Goal: Task Accomplishment & Management: Manage account settings

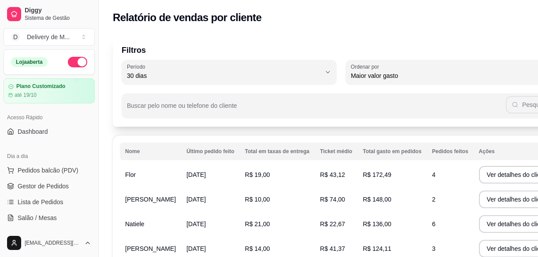
select select "30"
select select "HIGHEST_TOTAL_SPENT_WITH_ORDERS"
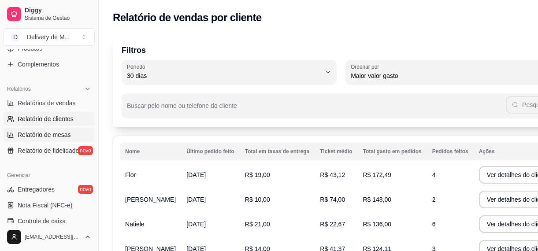
click at [28, 133] on span "Relatório de mesas" at bounding box center [44, 134] width 53 height 9
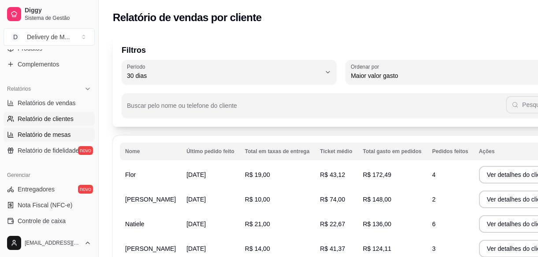
select select "TOTAL_OF_ORDERS"
select select "7"
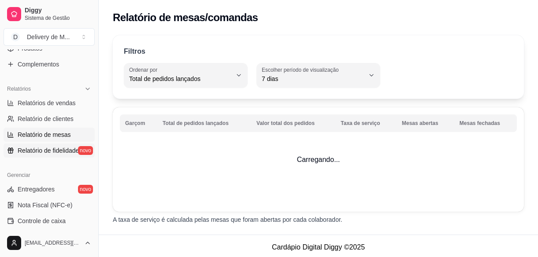
click at [34, 146] on span "Relatório de fidelidade" at bounding box center [48, 150] width 61 height 9
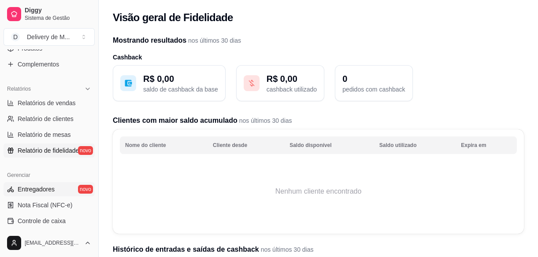
click at [43, 189] on span "Entregadores" at bounding box center [36, 189] width 37 height 9
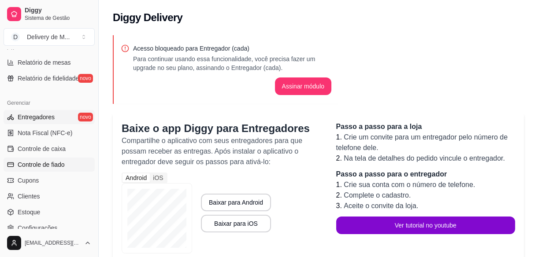
scroll to position [320, 0]
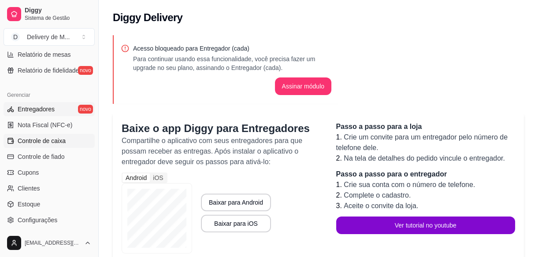
click at [51, 142] on span "Controle de caixa" at bounding box center [42, 141] width 48 height 9
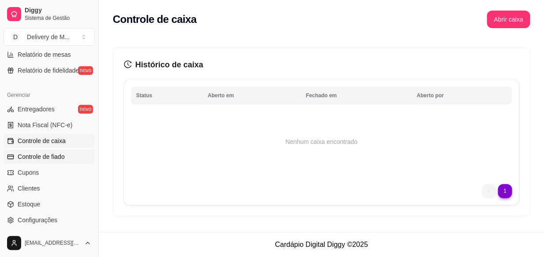
click at [48, 156] on span "Controle de fiado" at bounding box center [41, 157] width 47 height 9
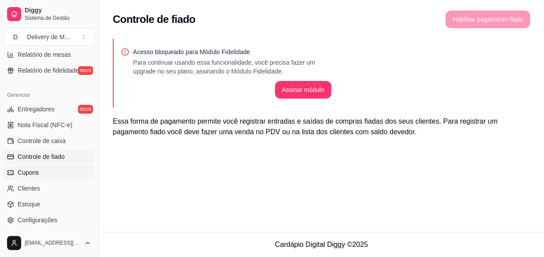
click at [36, 174] on span "Cupons" at bounding box center [28, 172] width 21 height 9
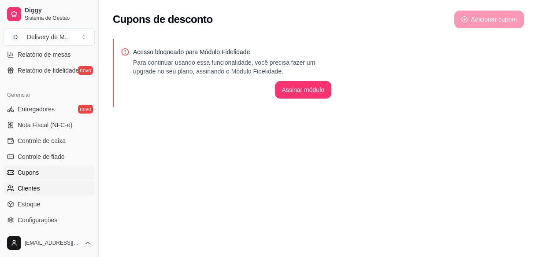
click at [26, 192] on span "Clientes" at bounding box center [29, 188] width 22 height 9
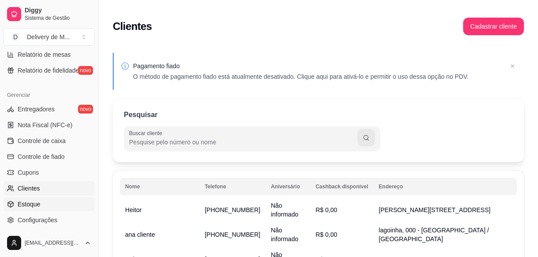
click at [28, 205] on span "Estoque" at bounding box center [29, 204] width 22 height 9
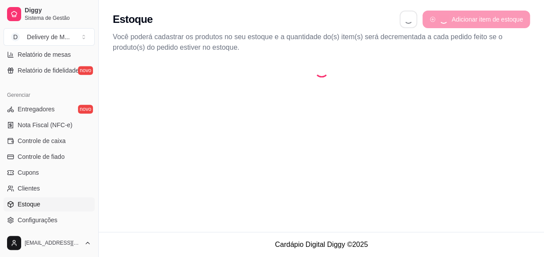
select select "QUANTITY_ORDER"
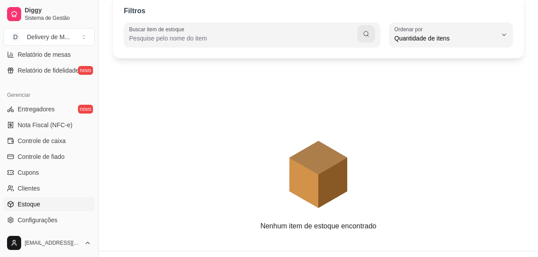
scroll to position [88, 0]
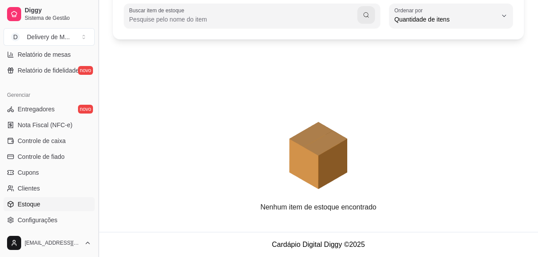
drag, startPoint x: 97, startPoint y: 177, endPoint x: 95, endPoint y: 189, distance: 11.6
click at [95, 189] on button "Toggle Sidebar" at bounding box center [98, 128] width 7 height 257
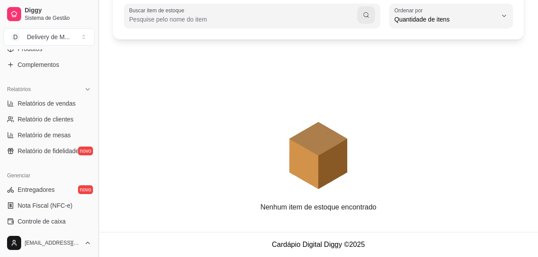
scroll to position [199, 0]
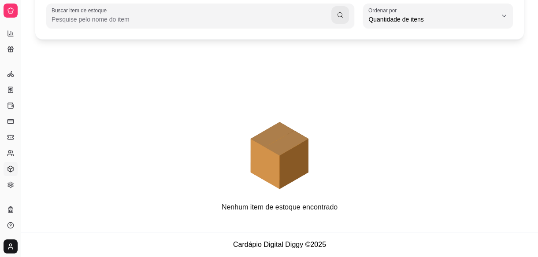
drag, startPoint x: 23, startPoint y: 112, endPoint x: 57, endPoint y: 118, distance: 34.4
click at [57, 118] on div "Diggy Sistema de Gestão D Delivery de M ... Loja aberta Plano Customizado até 1…" at bounding box center [269, 84] width 538 height 345
click at [22, 119] on button "Toggle Sidebar" at bounding box center [20, 128] width 7 height 257
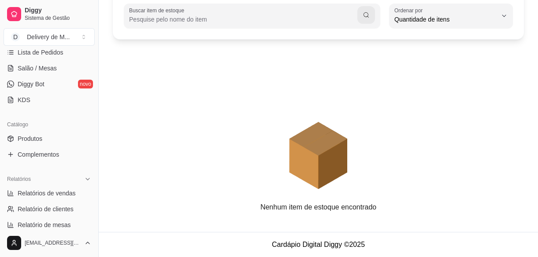
scroll to position [136, 0]
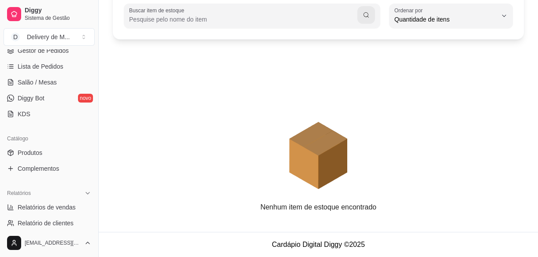
click at [43, 115] on link "KDS" at bounding box center [49, 114] width 91 height 14
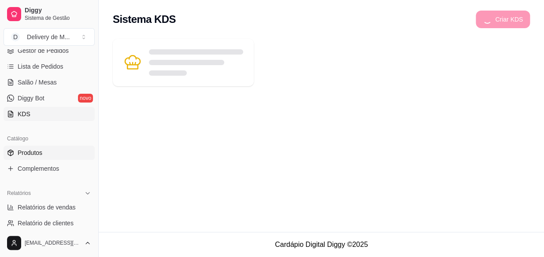
click at [41, 151] on span "Produtos" at bounding box center [30, 153] width 25 height 9
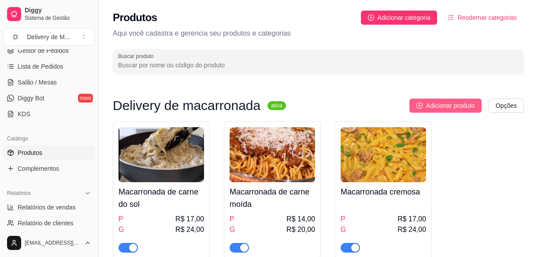
click at [440, 106] on span "Adicionar produto" at bounding box center [450, 106] width 48 height 10
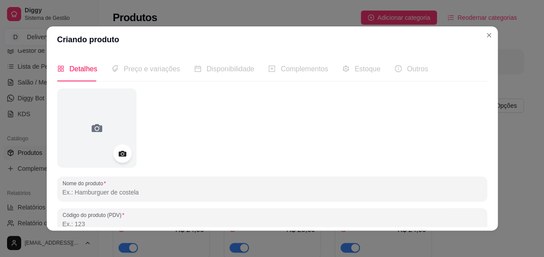
click at [120, 156] on icon at bounding box center [122, 154] width 7 height 6
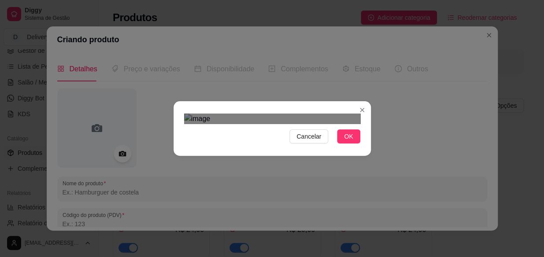
click at [350, 257] on html "Diggy Sistema de Gestão D Delivery de M ... Loja aberta Plano Customizado até 1…" at bounding box center [272, 128] width 544 height 257
click at [359, 147] on div "Cancelar OK" at bounding box center [272, 128] width 197 height 37
click at [180, 110] on div "Cancelar OK" at bounding box center [272, 128] width 197 height 37
click at [370, 257] on html "Diggy Sistema de Gestão D Delivery de M ... Loja aberta Plano Customizado até 1…" at bounding box center [272, 128] width 544 height 257
click at [353, 114] on img at bounding box center [272, 119] width 176 height 11
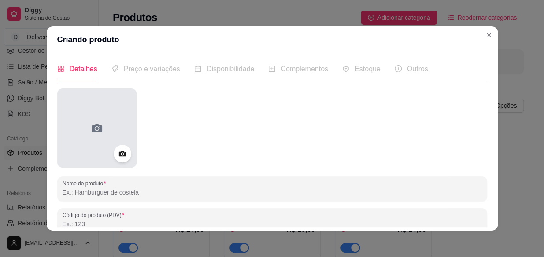
click at [84, 142] on div at bounding box center [96, 128] width 79 height 79
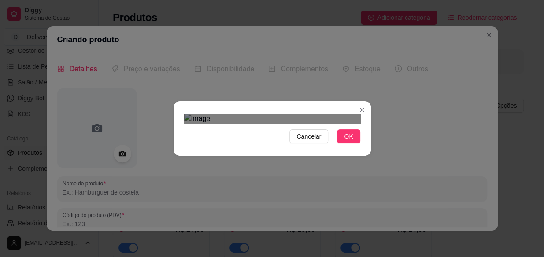
click at [358, 147] on div "Cancelar OK" at bounding box center [272, 128] width 197 height 37
click at [176, 147] on div "Cancelar OK" at bounding box center [272, 128] width 197 height 37
click at [279, 156] on div "Use the arrow keys to move the crop selection area" at bounding box center [272, 244] width 176 height 176
click at [339, 144] on button "OK" at bounding box center [348, 137] width 23 height 14
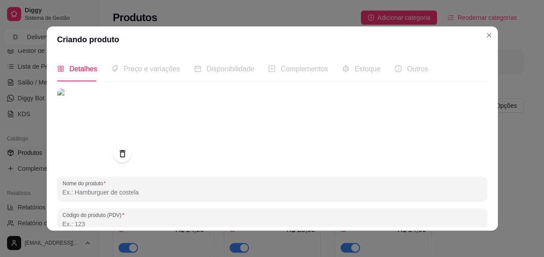
click at [92, 192] on input "Nome do produto" at bounding box center [273, 192] width 420 height 9
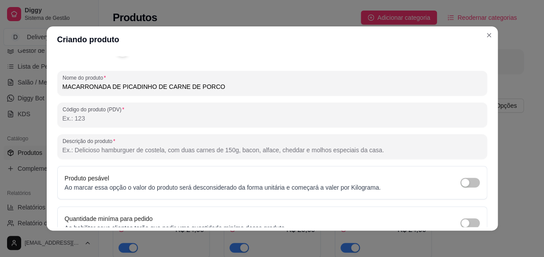
scroll to position [120, 0]
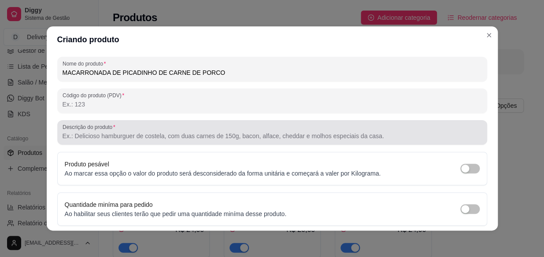
type input "MACARRONADA DE PICADINHO DE CARNE DE PORCO"
click at [125, 133] on input "Descrição do produto" at bounding box center [273, 136] width 420 height 9
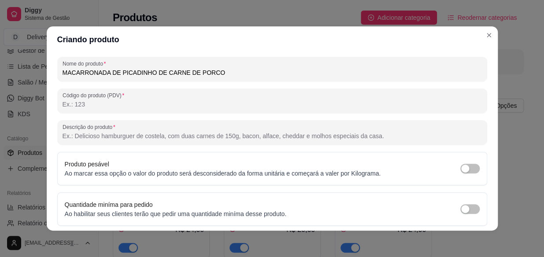
scroll to position [150, 0]
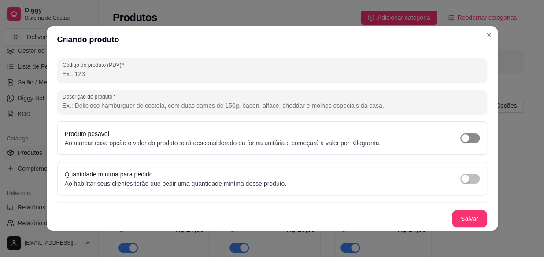
click at [462, 136] on button "button" at bounding box center [470, 139] width 19 height 10
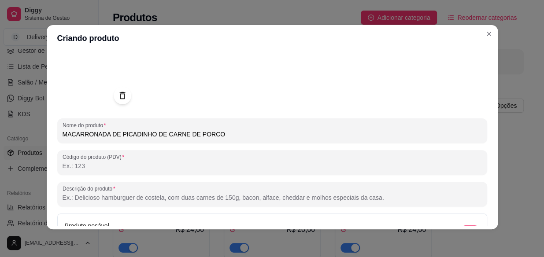
scroll to position [110, 0]
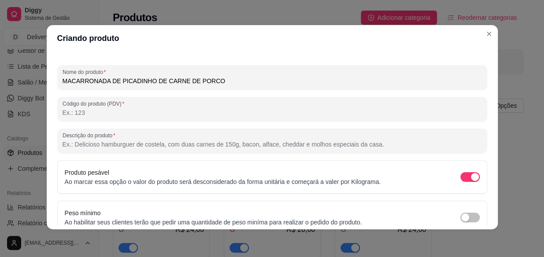
click at [106, 141] on input "Descrição do produto" at bounding box center [273, 144] width 420 height 9
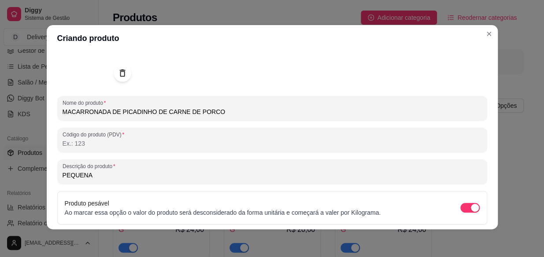
scroll to position [80, 0]
type input "P"
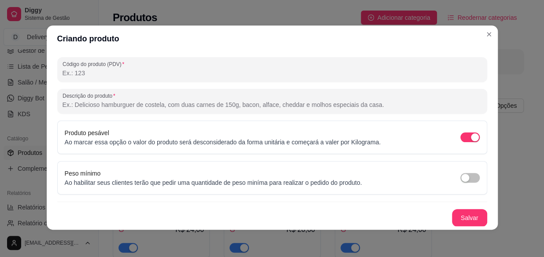
scroll to position [1, 0]
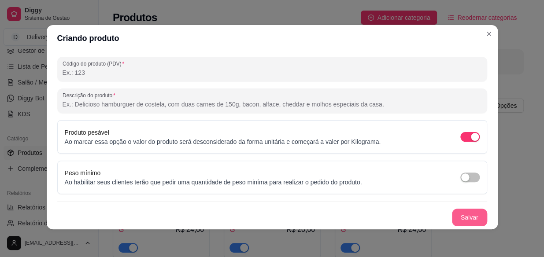
click at [458, 219] on button "Salvar" at bounding box center [469, 218] width 35 height 18
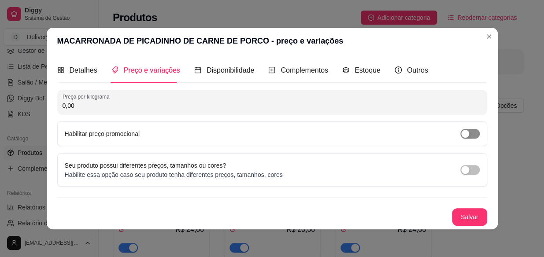
click at [467, 133] on button "button" at bounding box center [470, 134] width 19 height 10
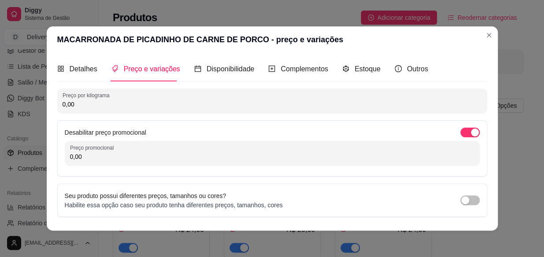
click at [84, 103] on input "0,00" at bounding box center [273, 104] width 420 height 9
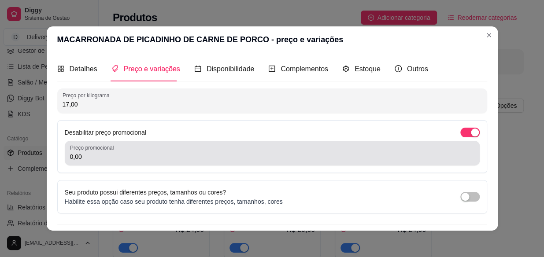
type input "17,00"
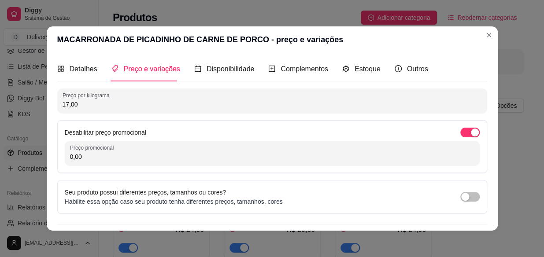
click at [84, 159] on input "0,00" at bounding box center [272, 157] width 405 height 9
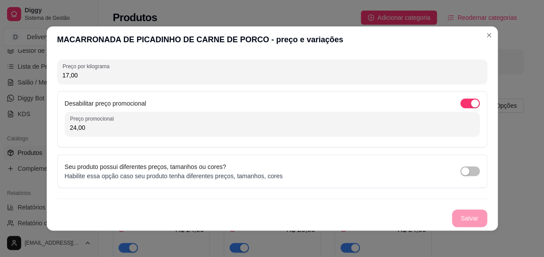
scroll to position [1, 0]
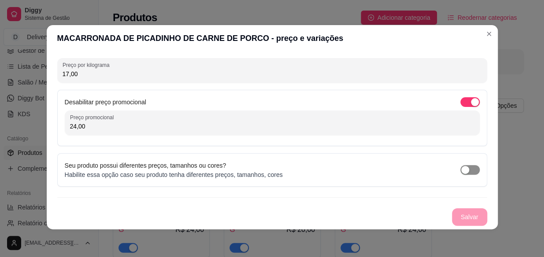
type input "24,00"
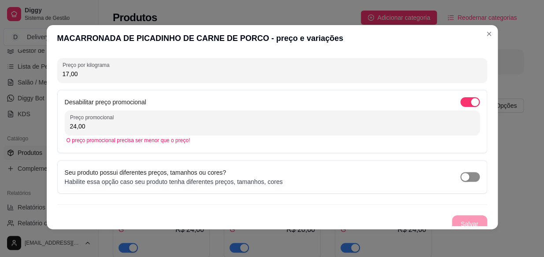
click at [464, 170] on div "Seu produto possui diferentes preços, tamanhos ou cores? Habilite essa opção ca…" at bounding box center [272, 177] width 415 height 19
click at [461, 176] on button "button" at bounding box center [470, 177] width 19 height 10
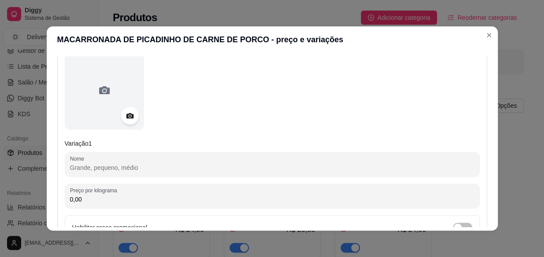
scroll to position [120, 0]
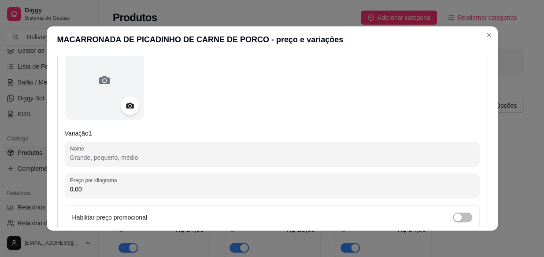
click at [125, 108] on icon at bounding box center [130, 106] width 10 height 10
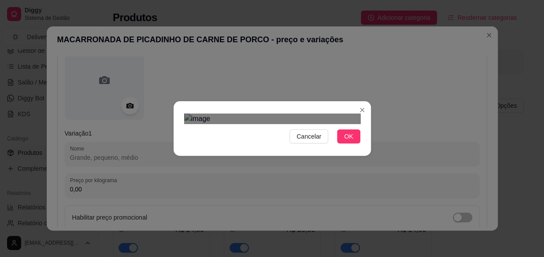
click at [176, 147] on div "Cancelar OK" at bounding box center [272, 128] width 197 height 37
click at [362, 147] on div "Cancelar OK" at bounding box center [272, 128] width 197 height 37
click at [285, 160] on div "Use the arrow keys to move the crop selection area" at bounding box center [272, 248] width 176 height 176
click at [348, 141] on span "OK" at bounding box center [348, 137] width 9 height 10
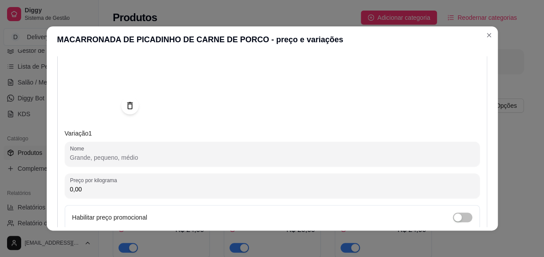
click at [95, 157] on input "Nome" at bounding box center [272, 157] width 405 height 9
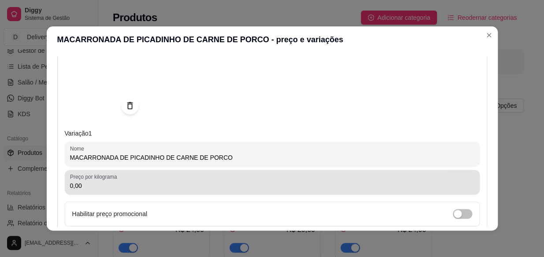
type input "MACARRONADA DE PICADINHO DE CARNE DE PORCO"
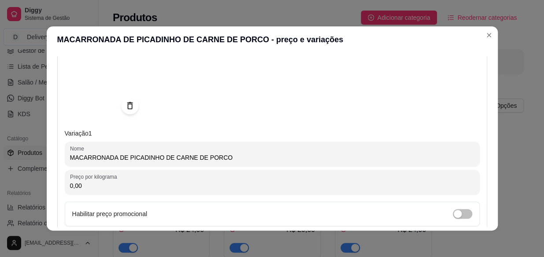
click at [104, 187] on input "0,00" at bounding box center [272, 186] width 405 height 9
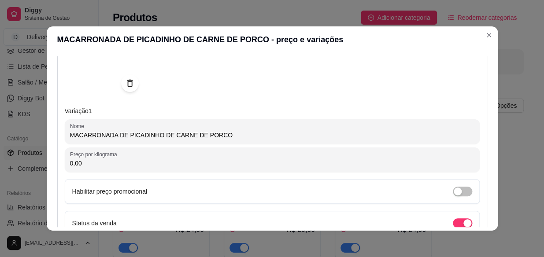
scroll to position [120, 0]
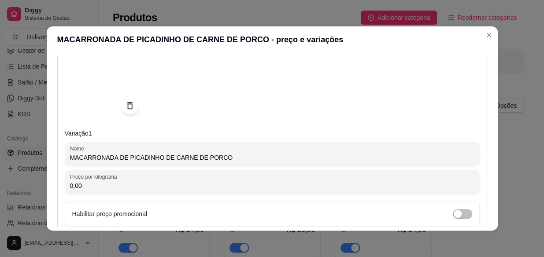
click at [96, 185] on input "0,00" at bounding box center [272, 186] width 405 height 9
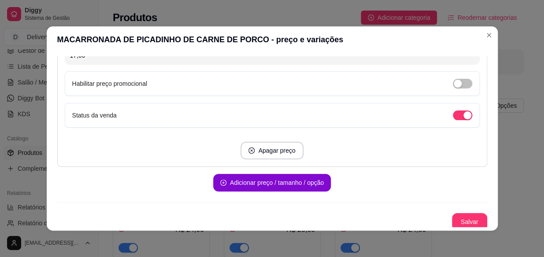
scroll to position [253, 0]
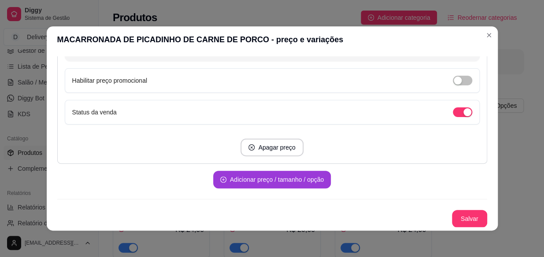
type input "17,00"
click at [265, 182] on button "Adicionar preço / tamanho / opção" at bounding box center [272, 179] width 114 height 17
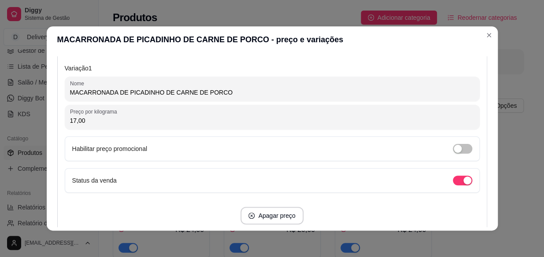
scroll to position [200, 0]
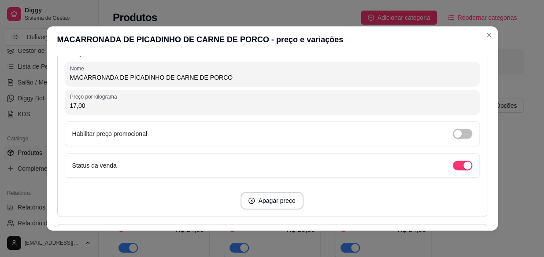
click at [240, 77] on input "MACARRONADA DE PICADINHO DE CARNE DE PORCO" at bounding box center [272, 77] width 405 height 9
type input "M"
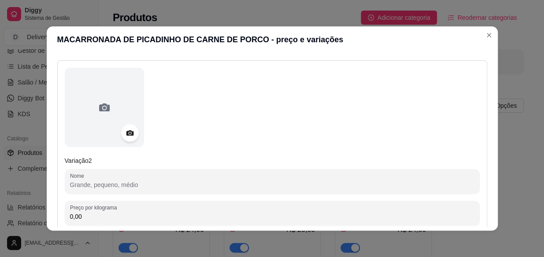
scroll to position [401, 0]
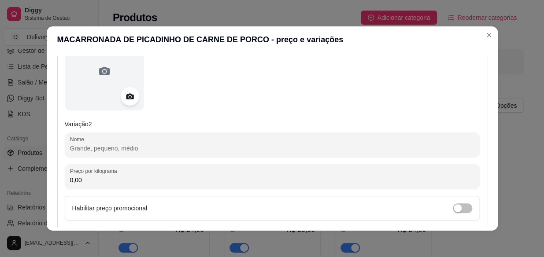
type input "PEQUENA"
click at [126, 94] on icon at bounding box center [129, 97] width 7 height 6
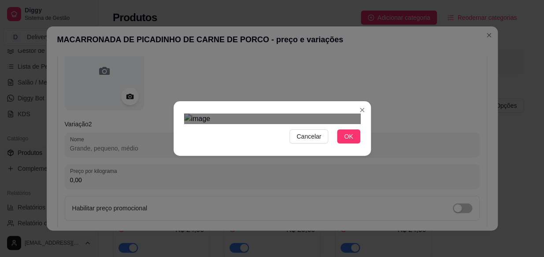
click at [180, 147] on div "Cancelar OK" at bounding box center [272, 128] width 197 height 37
click at [367, 147] on div "Cancelar OK" at bounding box center [272, 128] width 197 height 37
click at [309, 155] on div "Use the arrow keys to move the crop selection area" at bounding box center [272, 243] width 176 height 176
click at [345, 141] on span "OK" at bounding box center [348, 137] width 9 height 10
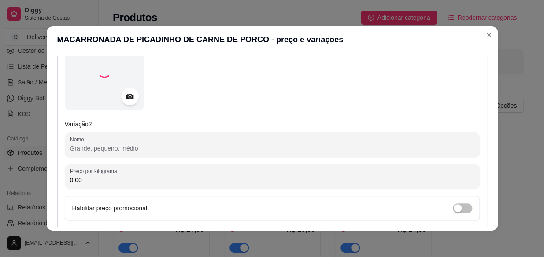
click at [100, 145] on input "Nome" at bounding box center [272, 148] width 405 height 9
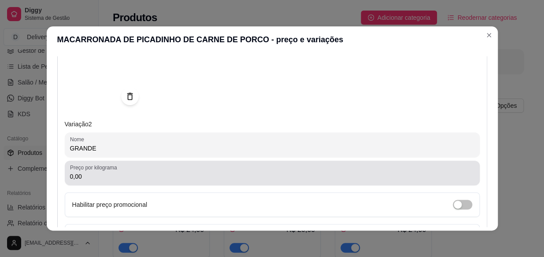
type input "GRANDE"
click at [101, 176] on input "0,00" at bounding box center [272, 176] width 405 height 9
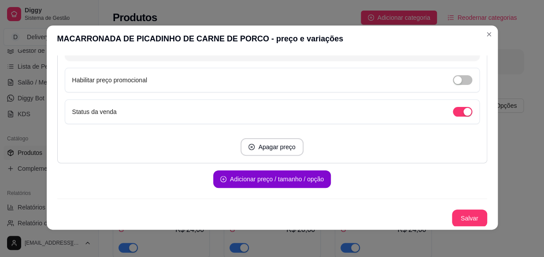
scroll to position [1, 0]
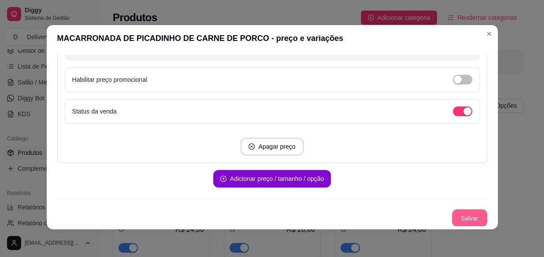
type input "24,00"
click at [460, 223] on button "Salvar" at bounding box center [470, 218] width 34 height 17
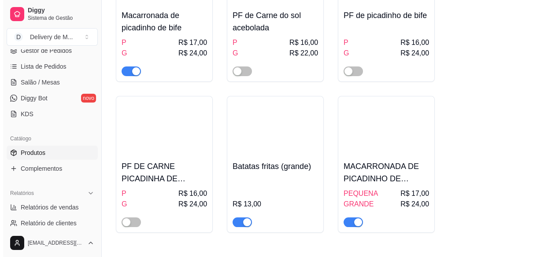
scroll to position [480, 0]
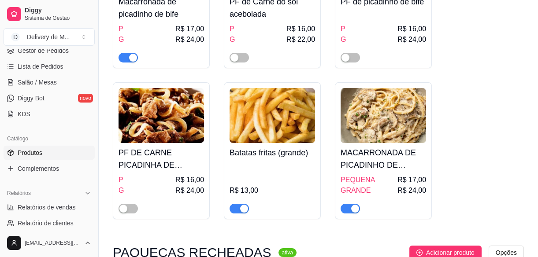
click at [380, 163] on h4 "MACARRONADA DE PICADINHO DE CARNE DE PORCO" at bounding box center [384, 159] width 86 height 25
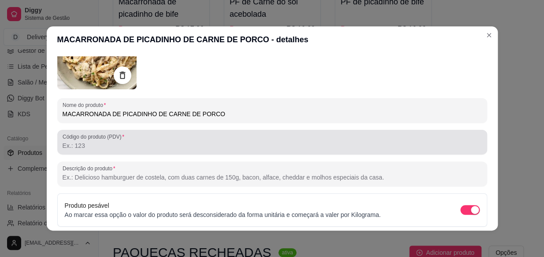
scroll to position [80, 0]
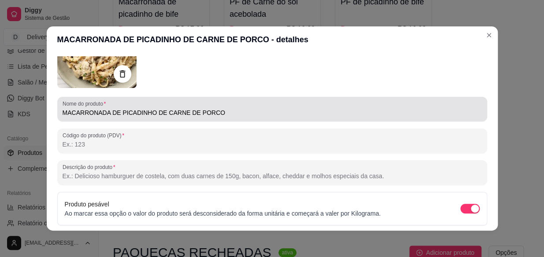
drag, startPoint x: 57, startPoint y: 112, endPoint x: 95, endPoint y: 110, distance: 37.9
click at [95, 110] on div "Nome do produto MACARRONADA DE PICADINHO DE CARNE DE PORCO" at bounding box center [272, 109] width 430 height 25
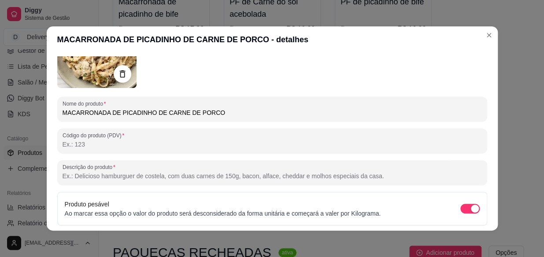
drag, startPoint x: 204, startPoint y: 113, endPoint x: 56, endPoint y: 116, distance: 148.1
click at [57, 116] on div "Nome do produto MACARRONADA DE PICADINHO DE CARNE DE PORCO" at bounding box center [272, 109] width 430 height 25
type input "MACARRONADA DE PICADINHO DE CARNE DE PORCO"
click at [221, 111] on input "MACARRONADA DE PICADINHO DE CARNE DE PORCO" at bounding box center [273, 112] width 420 height 9
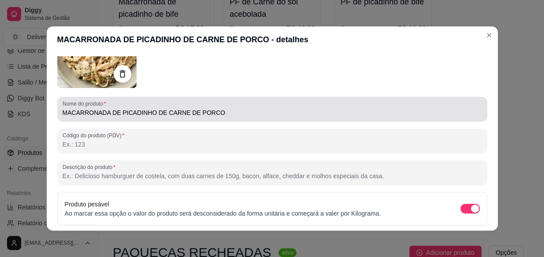
drag, startPoint x: 58, startPoint y: 112, endPoint x: 79, endPoint y: 112, distance: 21.6
click at [79, 112] on div "Nome do produto MACARRONADA DE PICADINHO DE CARNE DE PORCO" at bounding box center [272, 109] width 430 height 25
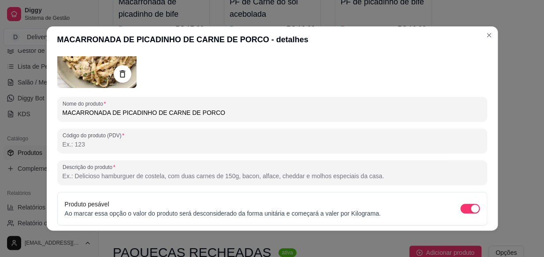
click at [63, 112] on input "MACARRONADA DE PICADINHO DE CARNE DE PORCO" at bounding box center [273, 112] width 420 height 9
drag, startPoint x: 60, startPoint y: 112, endPoint x: 200, endPoint y: 112, distance: 140.2
click at [200, 112] on input "MACARRONADA DE PICADINHO DE CARNE DE PORCO" at bounding box center [273, 112] width 420 height 9
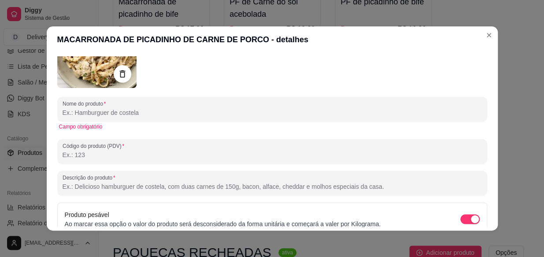
paste input "MACARRONADA DE PICADINHO DE CARNE DE PORCO"
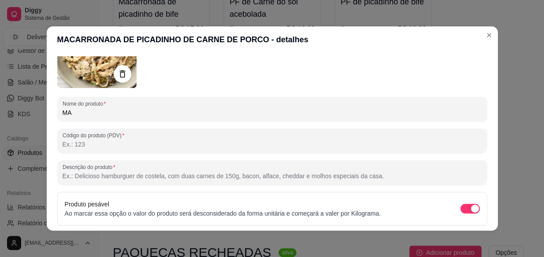
type input "M"
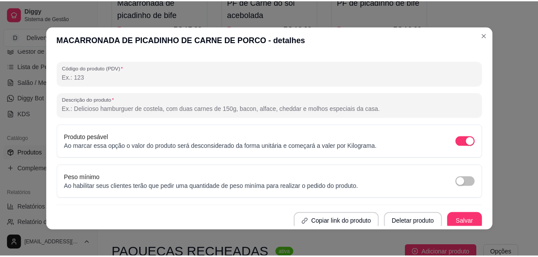
scroll to position [150, 0]
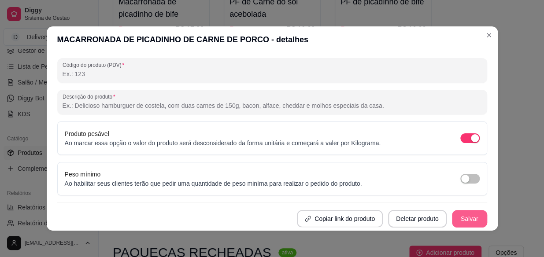
type input "macarronada de picadinho de carne de porco"
click at [461, 216] on button "Salvar" at bounding box center [469, 219] width 35 height 18
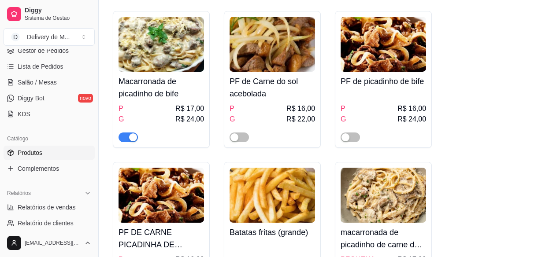
scroll to position [441, 0]
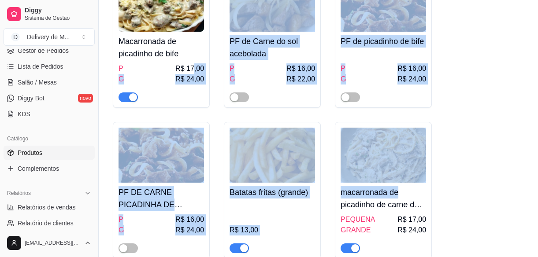
drag, startPoint x: 414, startPoint y: 191, endPoint x: 195, endPoint y: 73, distance: 249.1
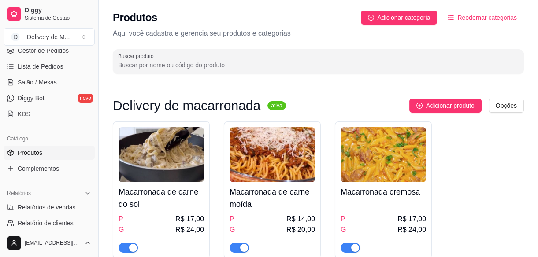
scroll to position [0, 0]
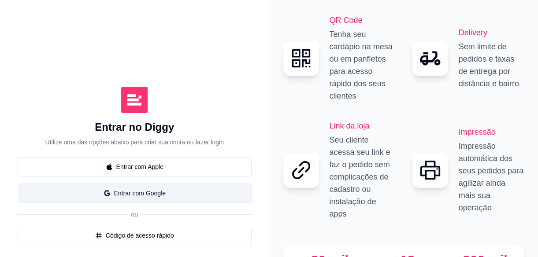
click at [146, 188] on button "Entrar com Google" at bounding box center [135, 193] width 234 height 19
